Goal: Transaction & Acquisition: Book appointment/travel/reservation

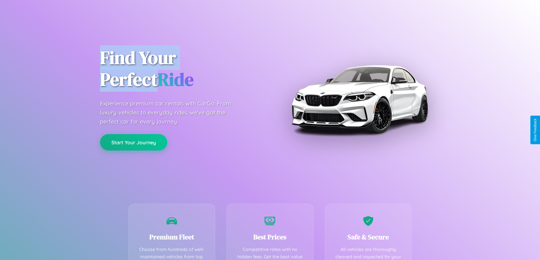
click at [133, 143] on button "Start Your Journey" at bounding box center [133, 142] width 67 height 16
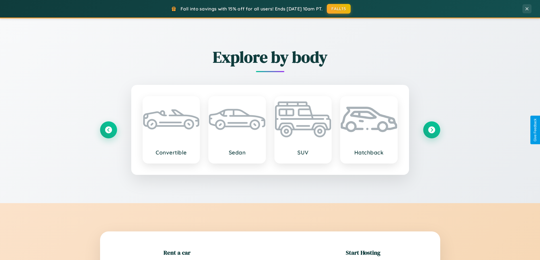
scroll to position [122, 0]
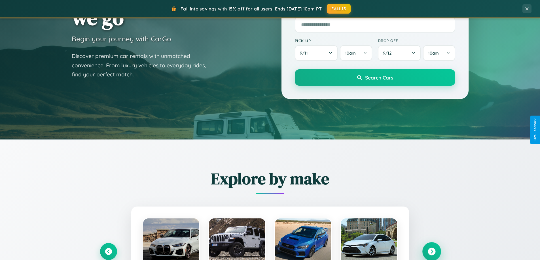
click at [431, 252] on icon at bounding box center [432, 252] width 8 height 8
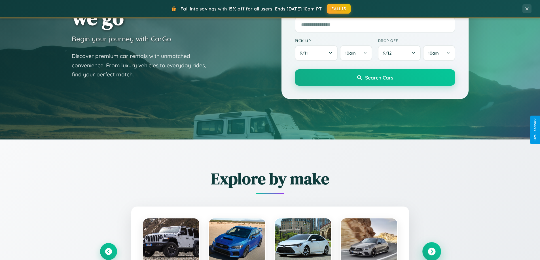
click at [431, 251] on icon at bounding box center [432, 252] width 8 height 8
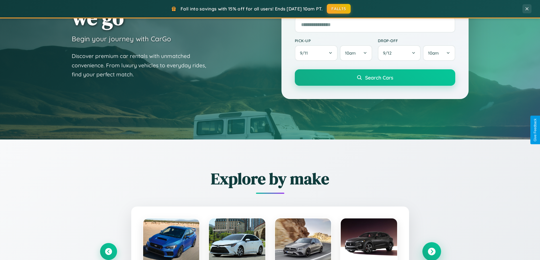
click at [431, 251] on icon at bounding box center [432, 252] width 8 height 8
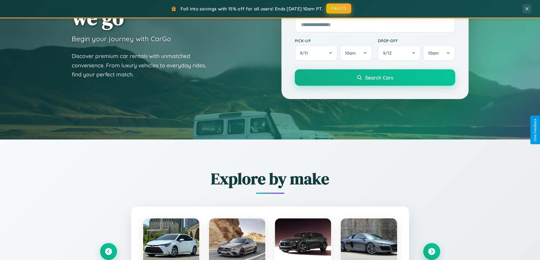
click at [339, 9] on button "FALL15" at bounding box center [338, 8] width 25 height 10
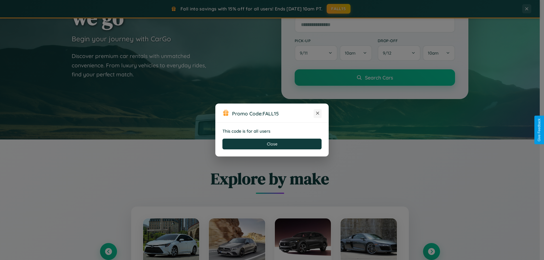
click at [318, 114] on icon at bounding box center [318, 114] width 6 height 6
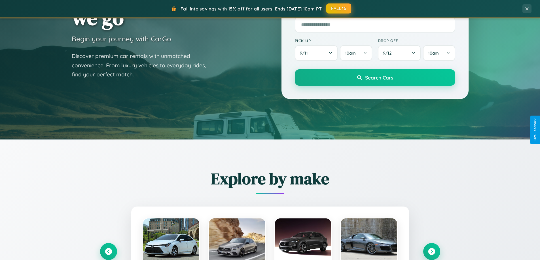
click at [339, 9] on button "FALL15" at bounding box center [338, 8] width 25 height 10
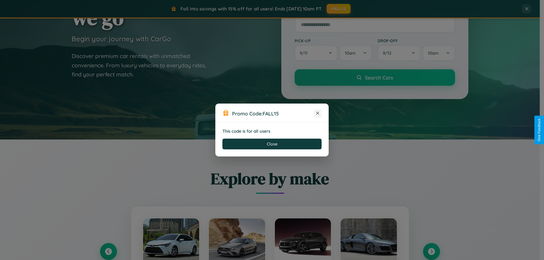
click at [318, 114] on icon at bounding box center [318, 114] width 6 height 6
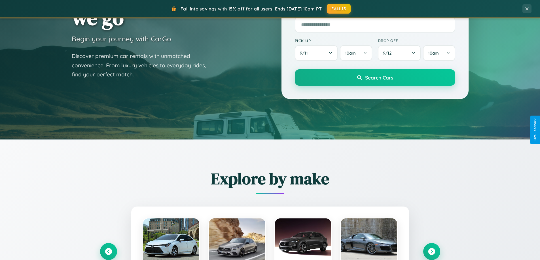
scroll to position [17, 0]
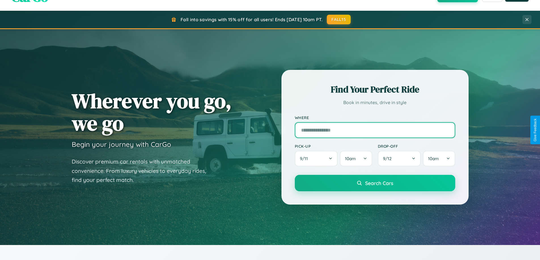
click at [375, 130] on input "text" at bounding box center [375, 130] width 160 height 16
type input "*****"
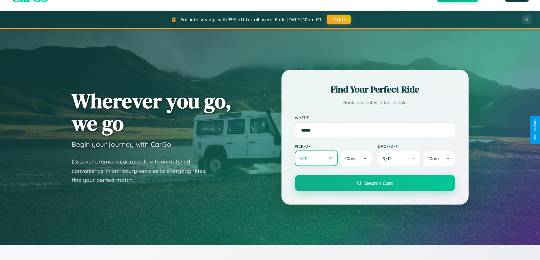
click at [316, 159] on button "9 / 11" at bounding box center [316, 159] width 43 height 16
select select "*"
select select "****"
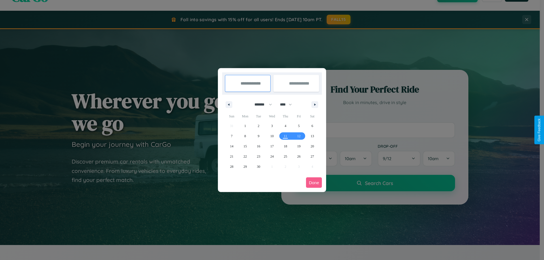
click at [261, 105] on select "******* ******** ***** ***** *** **** **** ****** ********* ******* ******** **…" at bounding box center [262, 104] width 24 height 9
select select "*"
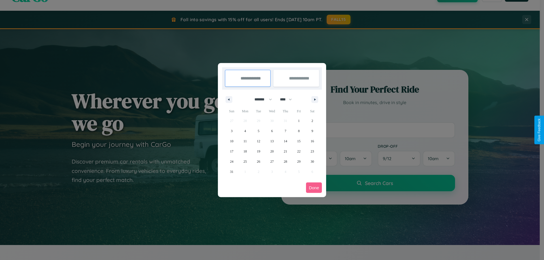
drag, startPoint x: 288, startPoint y: 99, endPoint x: 272, endPoint y: 114, distance: 21.7
click at [288, 99] on select "**** **** **** **** **** **** **** **** **** **** **** **** **** **** **** ****…" at bounding box center [285, 99] width 17 height 9
select select "****"
click at [245, 162] on span "24" at bounding box center [244, 162] width 3 height 10
type input "**********"
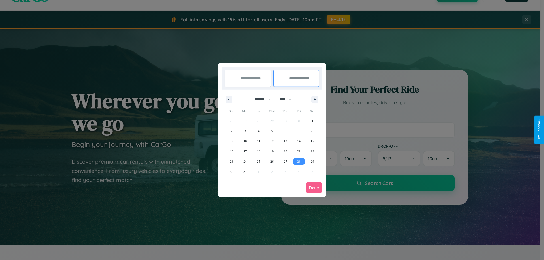
click at [299, 162] on span "28" at bounding box center [298, 162] width 3 height 10
type input "**********"
click at [314, 188] on button "Done" at bounding box center [314, 188] width 16 height 10
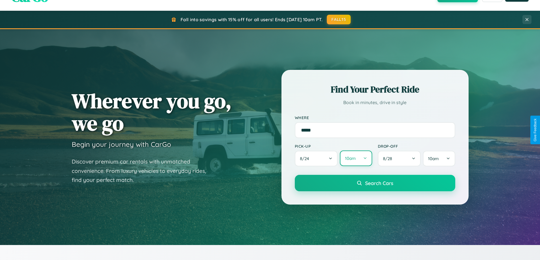
click at [356, 159] on button "10am" at bounding box center [356, 159] width 32 height 16
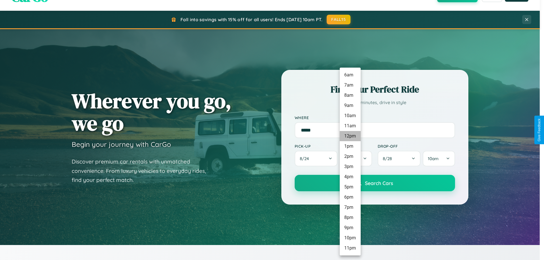
click at [350, 136] on li "12pm" at bounding box center [350, 136] width 21 height 10
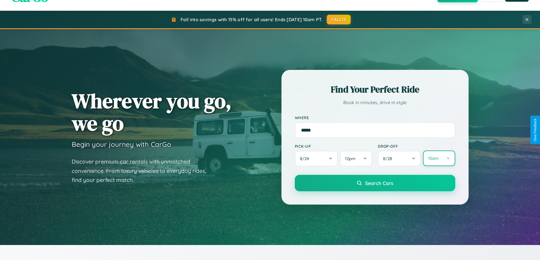
click at [439, 159] on button "10am" at bounding box center [439, 159] width 32 height 16
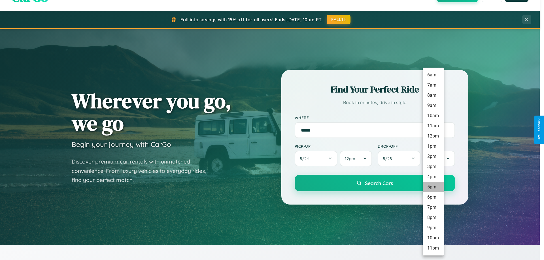
click at [433, 187] on li "5pm" at bounding box center [433, 187] width 21 height 10
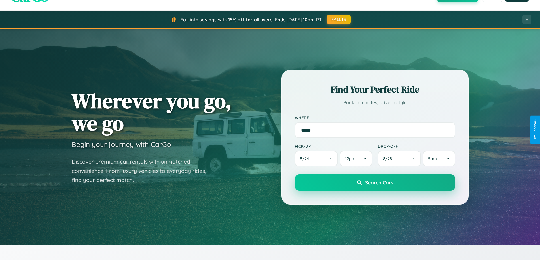
click at [375, 183] on span "Search Cars" at bounding box center [379, 183] width 28 height 6
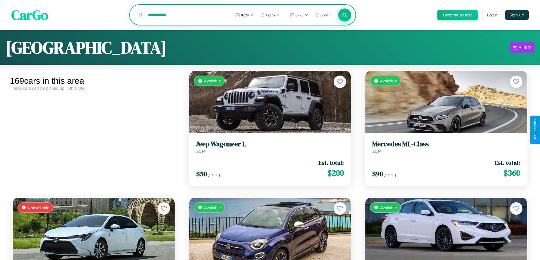
type input "**********"
click at [344, 15] on icon at bounding box center [344, 14] width 5 height 5
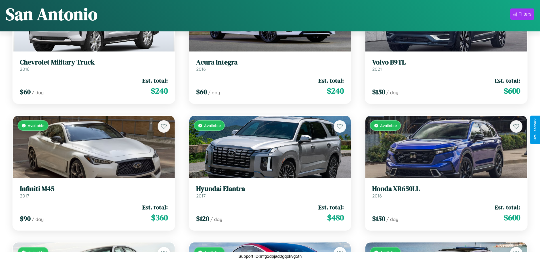
scroll to position [2871, 0]
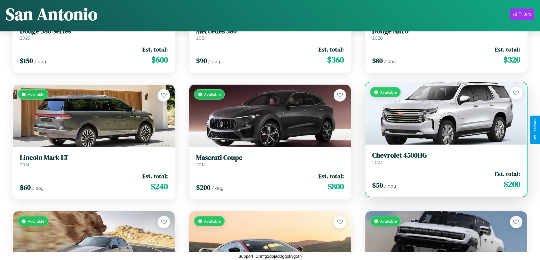
click at [442, 161] on link "Chevrolet 4500HG 2023" at bounding box center [446, 159] width 148 height 14
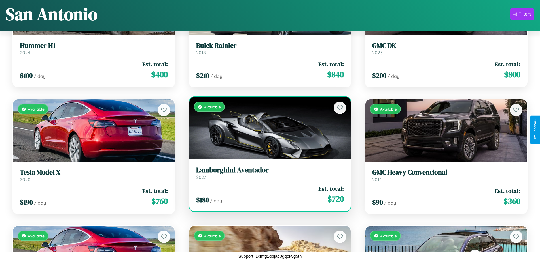
scroll to position [6171, 0]
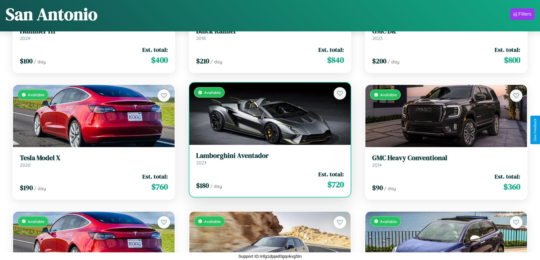
click at [268, 114] on div "Available" at bounding box center [270, 114] width 162 height 62
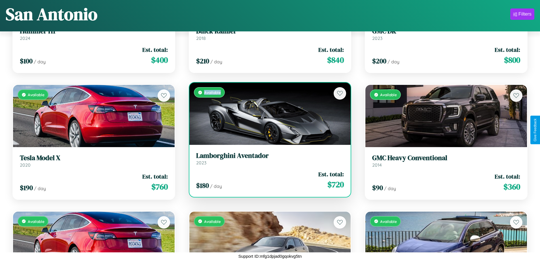
click at [268, 114] on div "Available" at bounding box center [270, 114] width 162 height 62
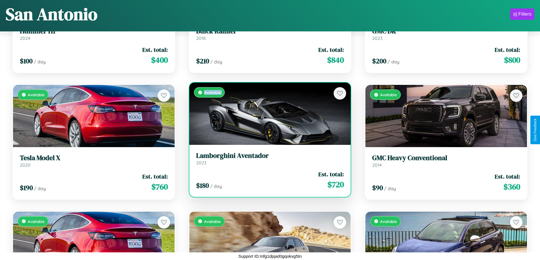
click at [268, 114] on div "Available" at bounding box center [270, 114] width 162 height 62
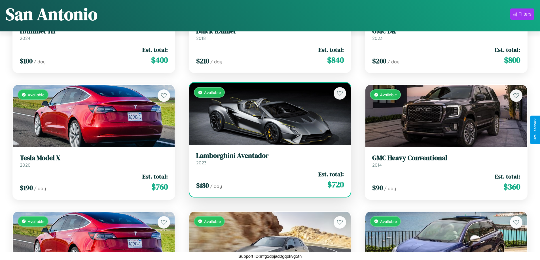
click at [268, 114] on div "Available" at bounding box center [270, 114] width 162 height 62
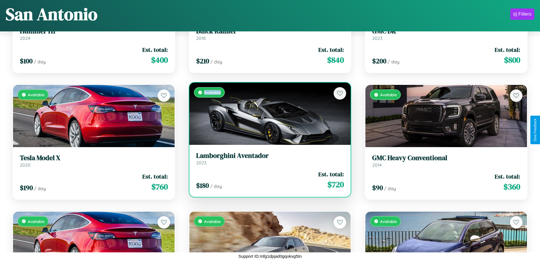
click at [268, 114] on div "Available" at bounding box center [270, 114] width 162 height 62
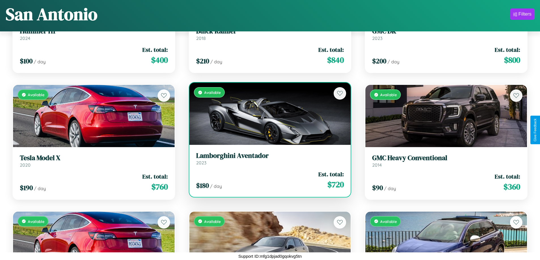
click at [268, 159] on h3 "Lamborghini Aventador" at bounding box center [270, 156] width 148 height 8
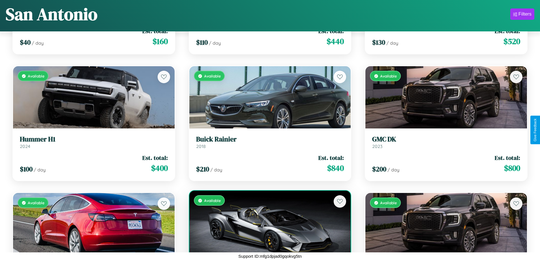
scroll to position [5409, 0]
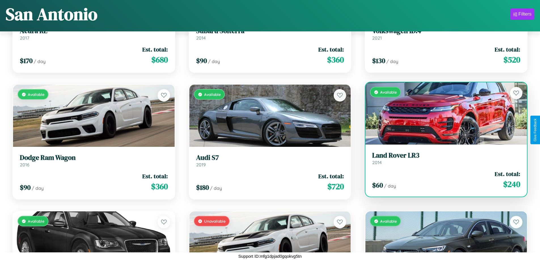
click at [442, 114] on div "Available" at bounding box center [446, 113] width 162 height 62
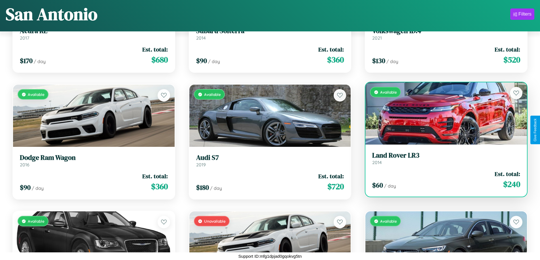
click at [442, 114] on div "Available" at bounding box center [446, 113] width 162 height 62
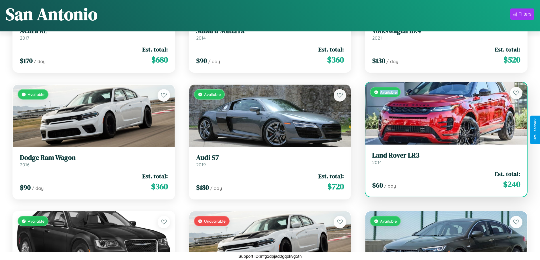
click at [442, 114] on div "Available" at bounding box center [446, 113] width 162 height 62
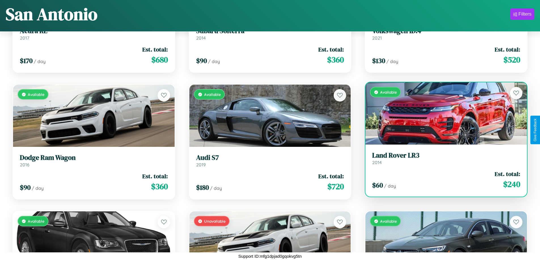
click at [442, 114] on div "Available" at bounding box center [446, 113] width 162 height 62
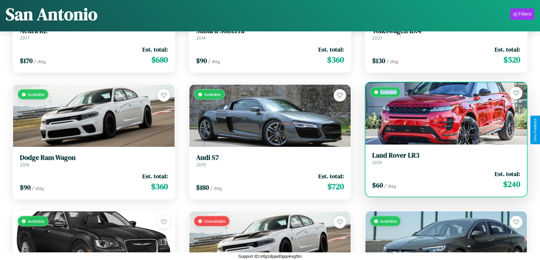
click at [442, 114] on div "Available" at bounding box center [446, 113] width 162 height 62
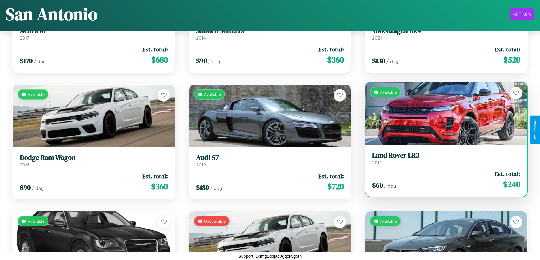
click at [442, 158] on h3 "Land Rover LR3" at bounding box center [446, 156] width 148 height 8
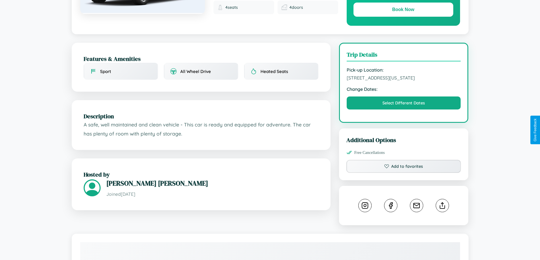
scroll to position [153, 0]
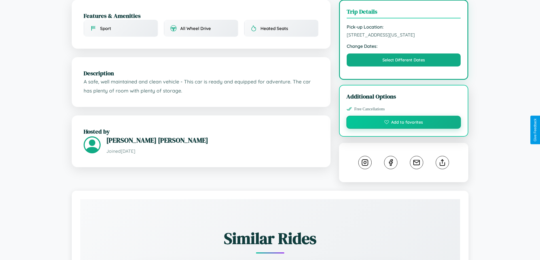
click at [404, 129] on button "Add to favorites" at bounding box center [403, 122] width 115 height 13
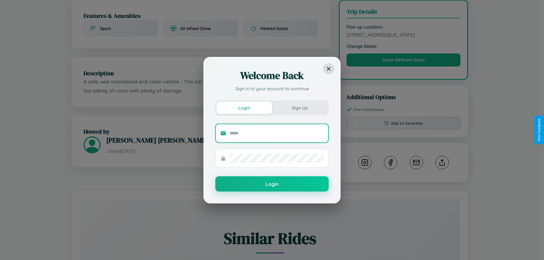
click at [277, 133] on input "text" at bounding box center [277, 133] width 94 height 9
type input "**********"
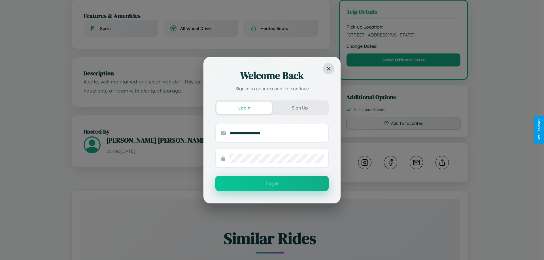
click at [272, 184] on button "Login" at bounding box center [271, 183] width 113 height 15
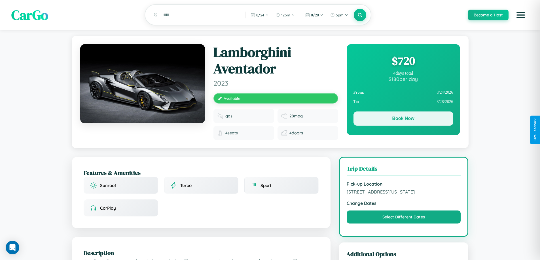
click at [403, 120] on button "Book Now" at bounding box center [403, 119] width 100 height 14
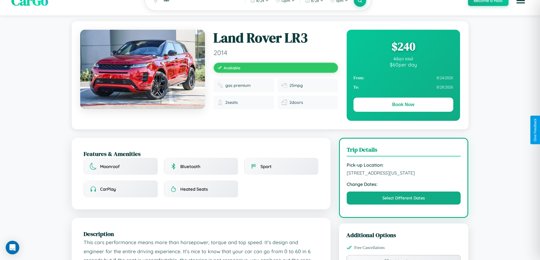
scroll to position [192, 0]
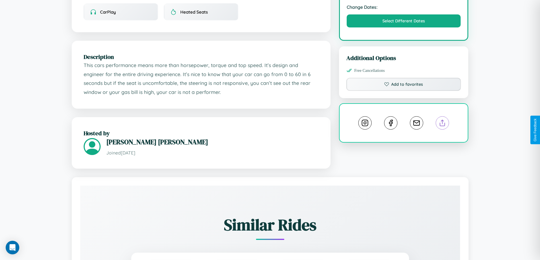
click at [442, 124] on line at bounding box center [442, 122] width 0 height 4
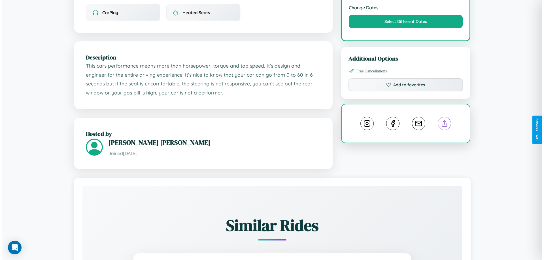
scroll to position [0, 0]
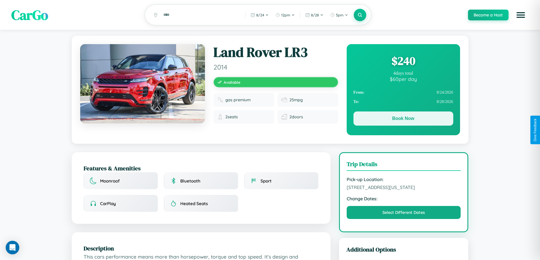
click at [403, 120] on button "Book Now" at bounding box center [403, 119] width 100 height 14
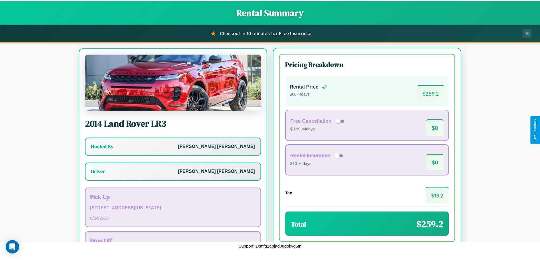
scroll to position [26, 0]
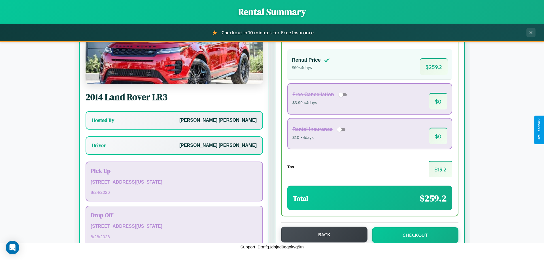
click at [322, 235] on button "Back" at bounding box center [324, 235] width 86 height 16
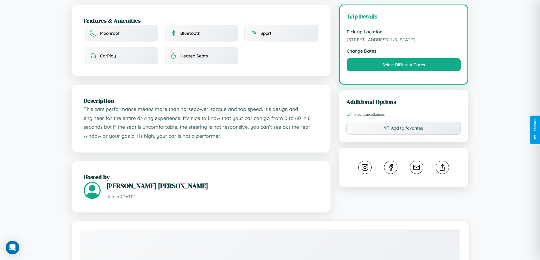
scroll to position [341, 0]
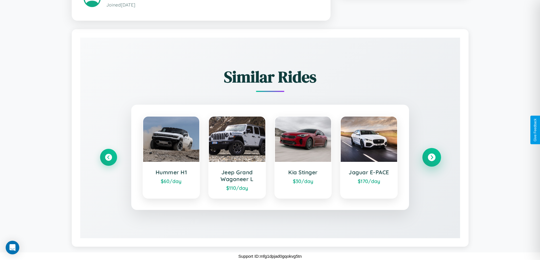
click at [431, 158] on icon at bounding box center [432, 158] width 8 height 8
